Goal: Obtain resource: Download file/media

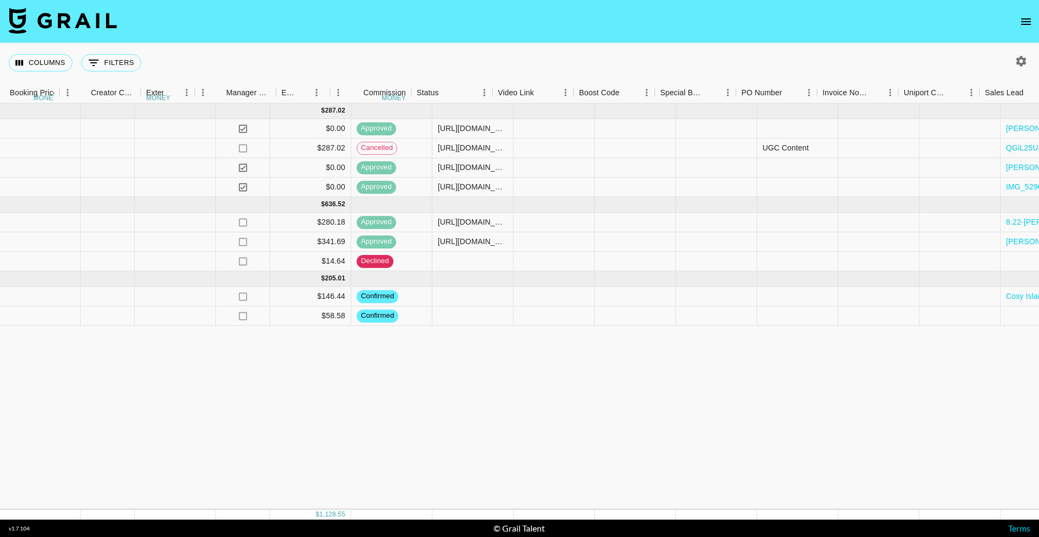
scroll to position [0, 1421]
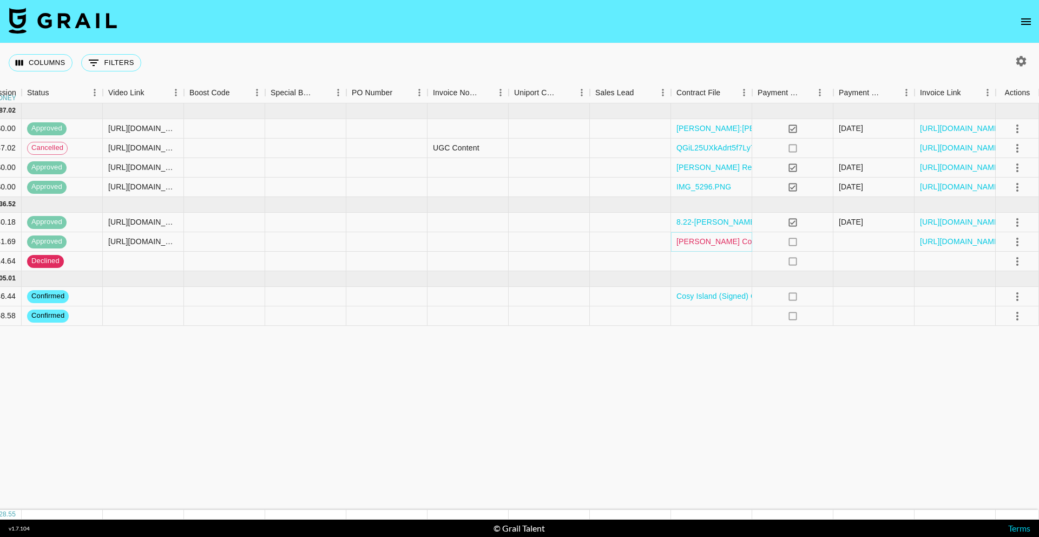
click at [725, 239] on link "[PERSON_NAME] Contract (Signed).pdf" at bounding box center [745, 241] width 139 height 11
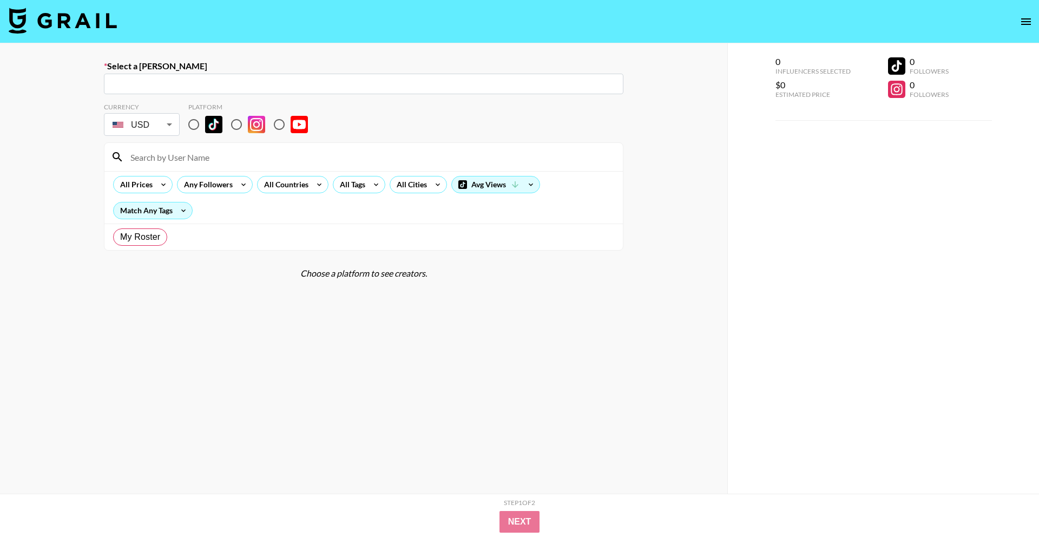
radio input "true"
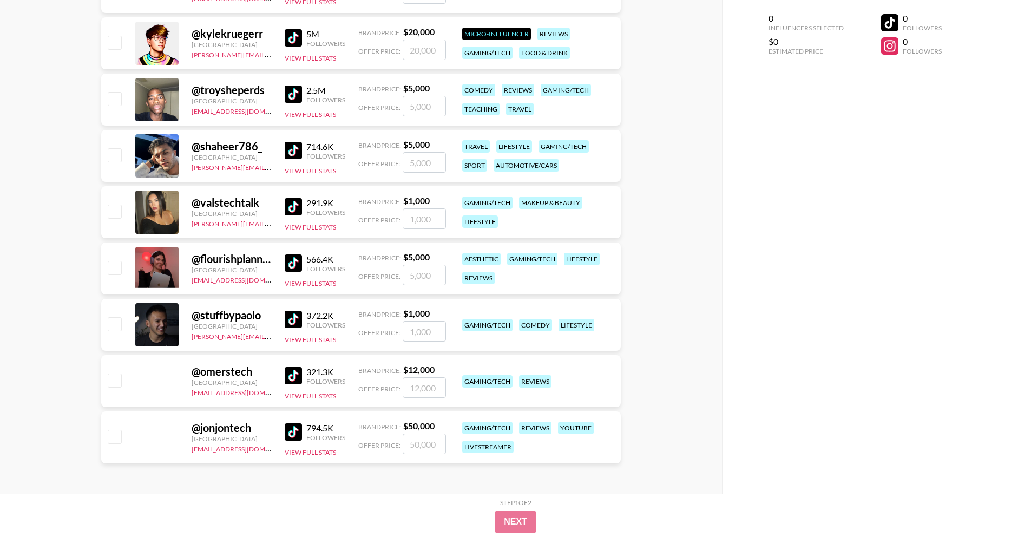
scroll to position [61, 0]
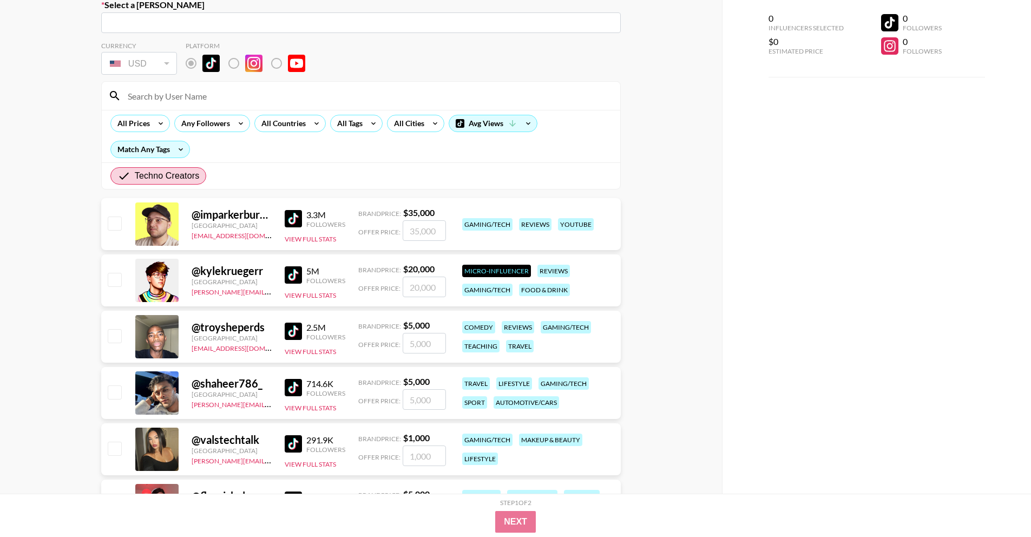
click at [297, 218] on img at bounding box center [293, 218] width 17 height 17
click at [292, 275] on img at bounding box center [293, 274] width 17 height 17
click at [295, 338] on img at bounding box center [293, 331] width 17 height 17
click at [290, 381] on img at bounding box center [293, 387] width 17 height 17
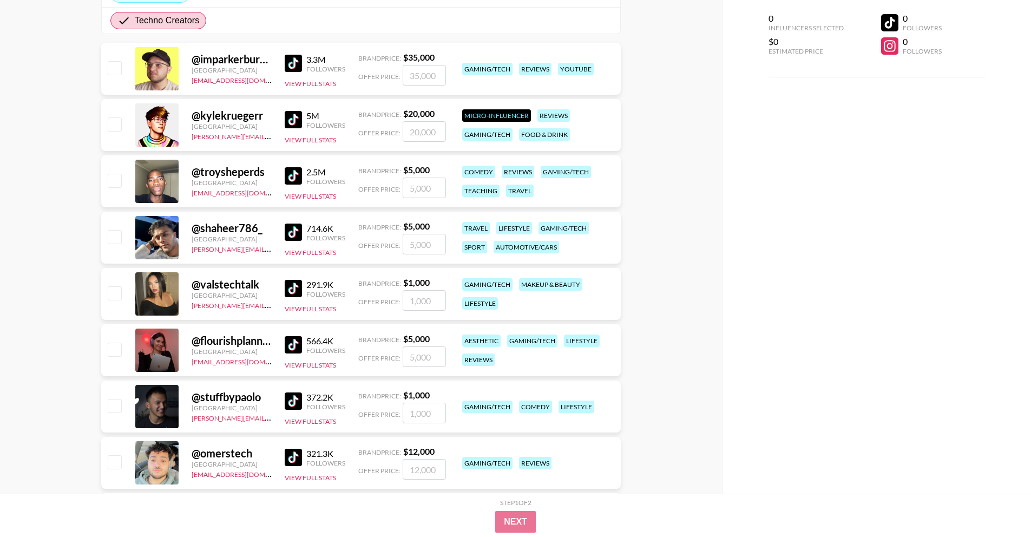
scroll to position [220, 0]
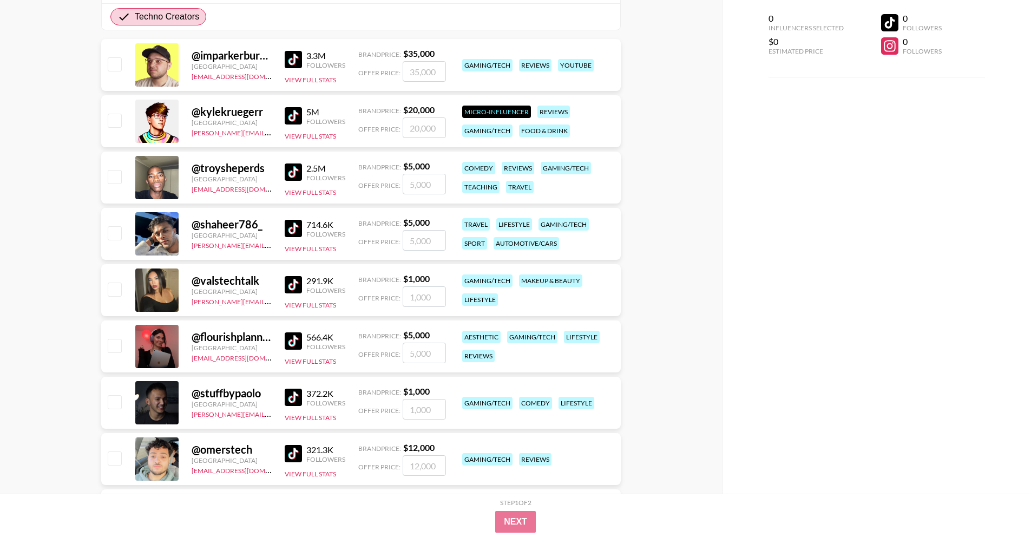
click at [292, 286] on img at bounding box center [293, 284] width 17 height 17
click at [298, 343] on img at bounding box center [293, 340] width 17 height 17
click at [306, 392] on div "372.2K" at bounding box center [325, 393] width 39 height 11
click at [295, 397] on img at bounding box center [293, 397] width 17 height 17
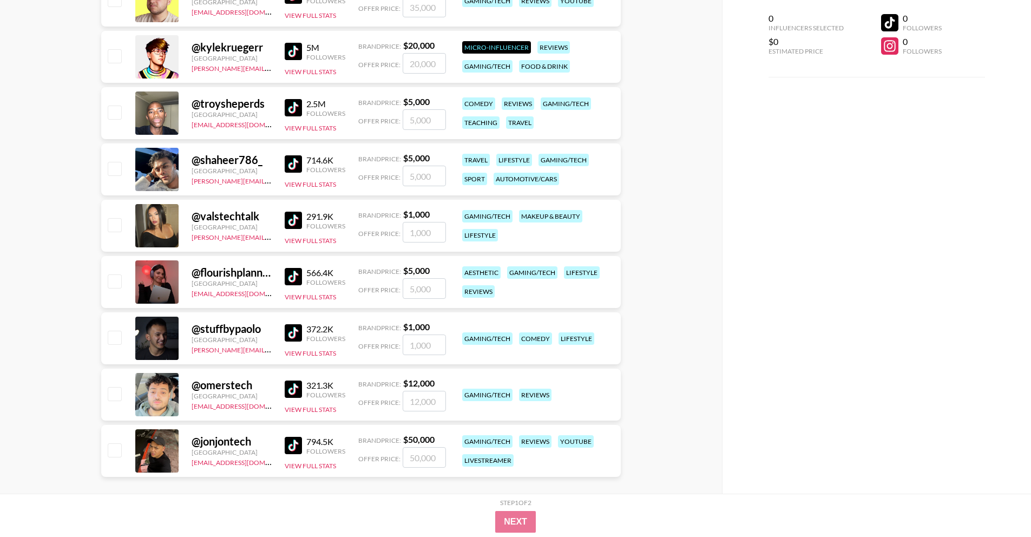
scroll to position [298, 0]
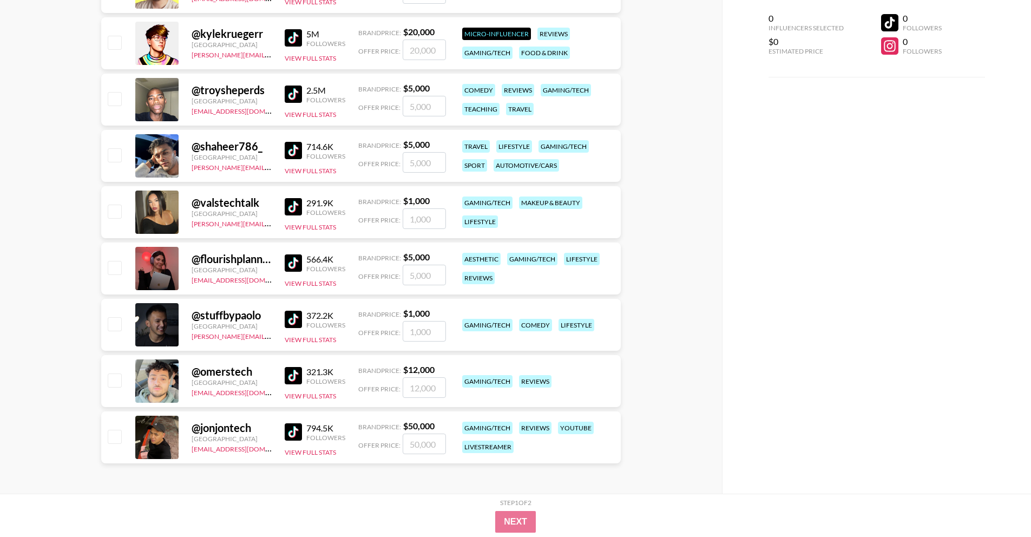
click at [291, 375] on img at bounding box center [293, 375] width 17 height 17
click at [297, 428] on img at bounding box center [293, 431] width 17 height 17
